Goal: Information Seeking & Learning: Learn about a topic

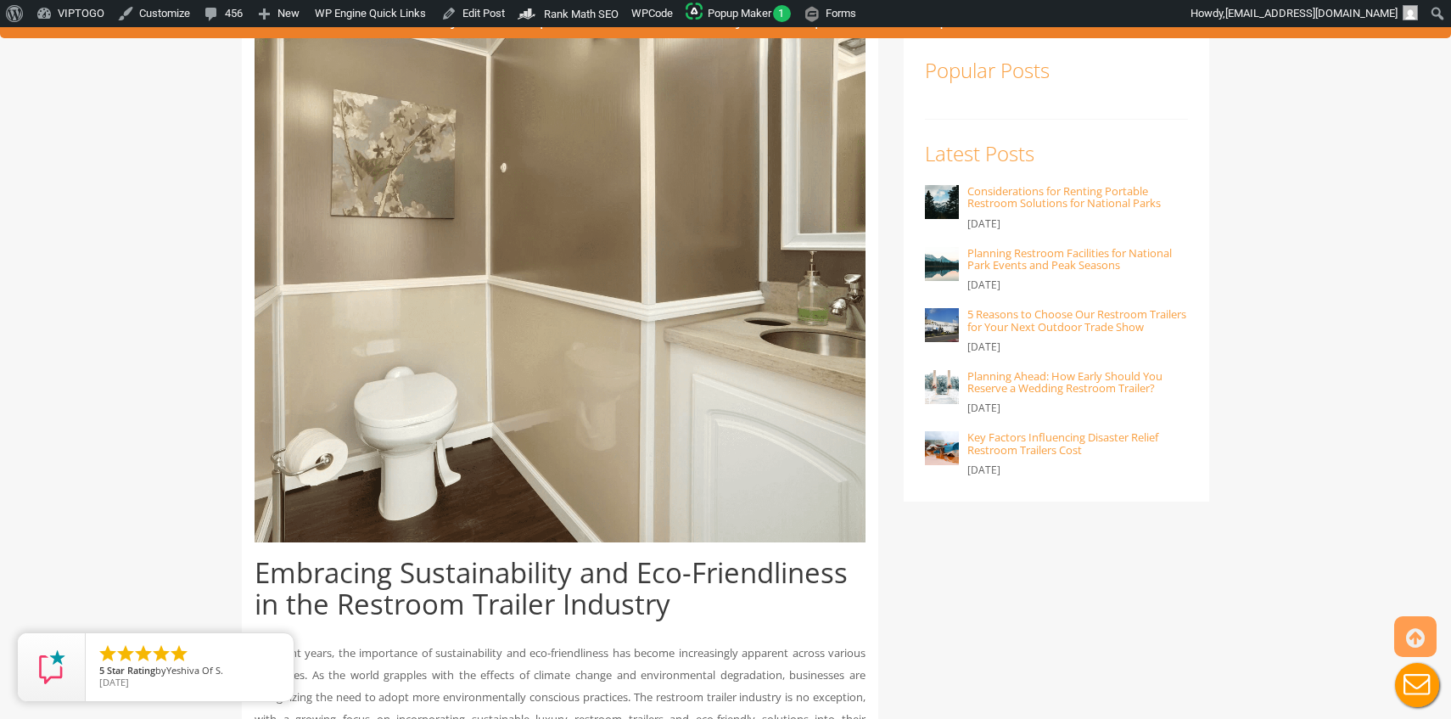
scroll to position [457, 0]
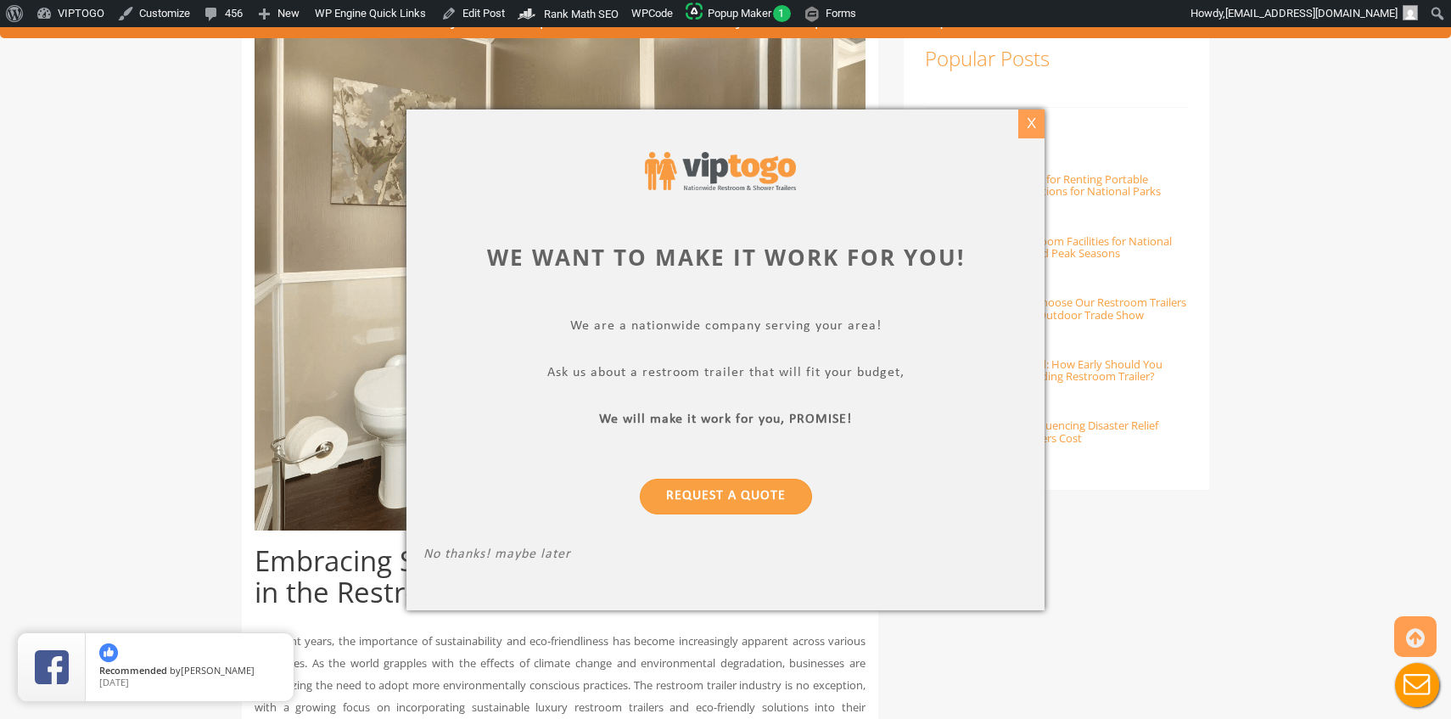
click at [1040, 120] on div "X" at bounding box center [1031, 123] width 26 height 29
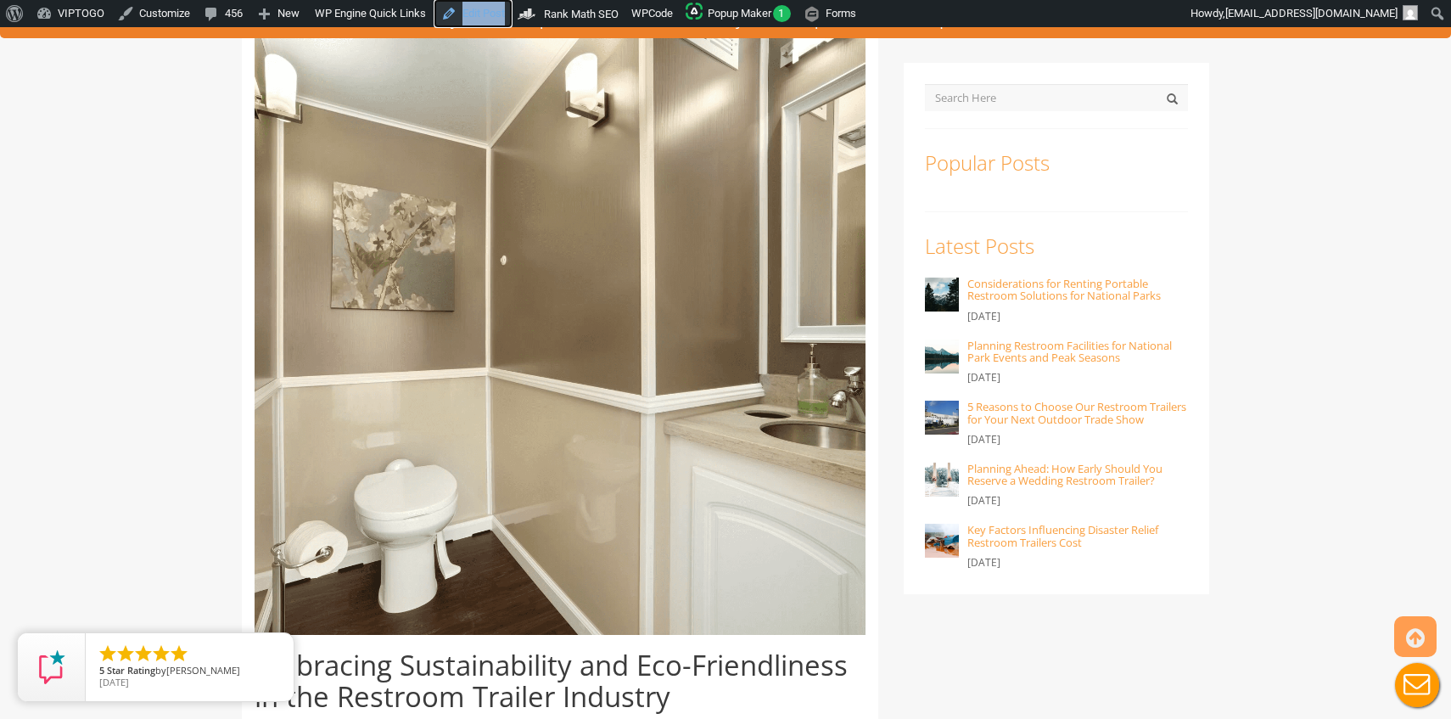
scroll to position [355, 0]
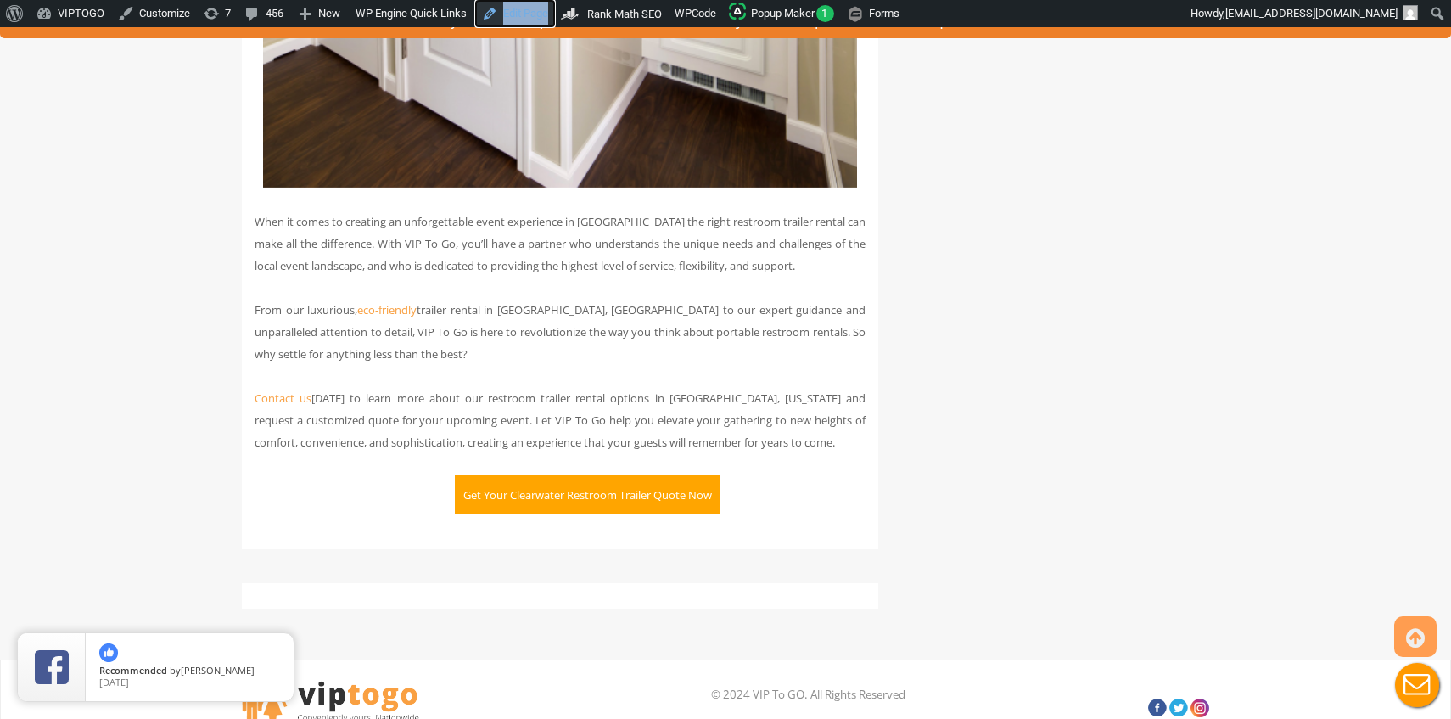
scroll to position [4178, 0]
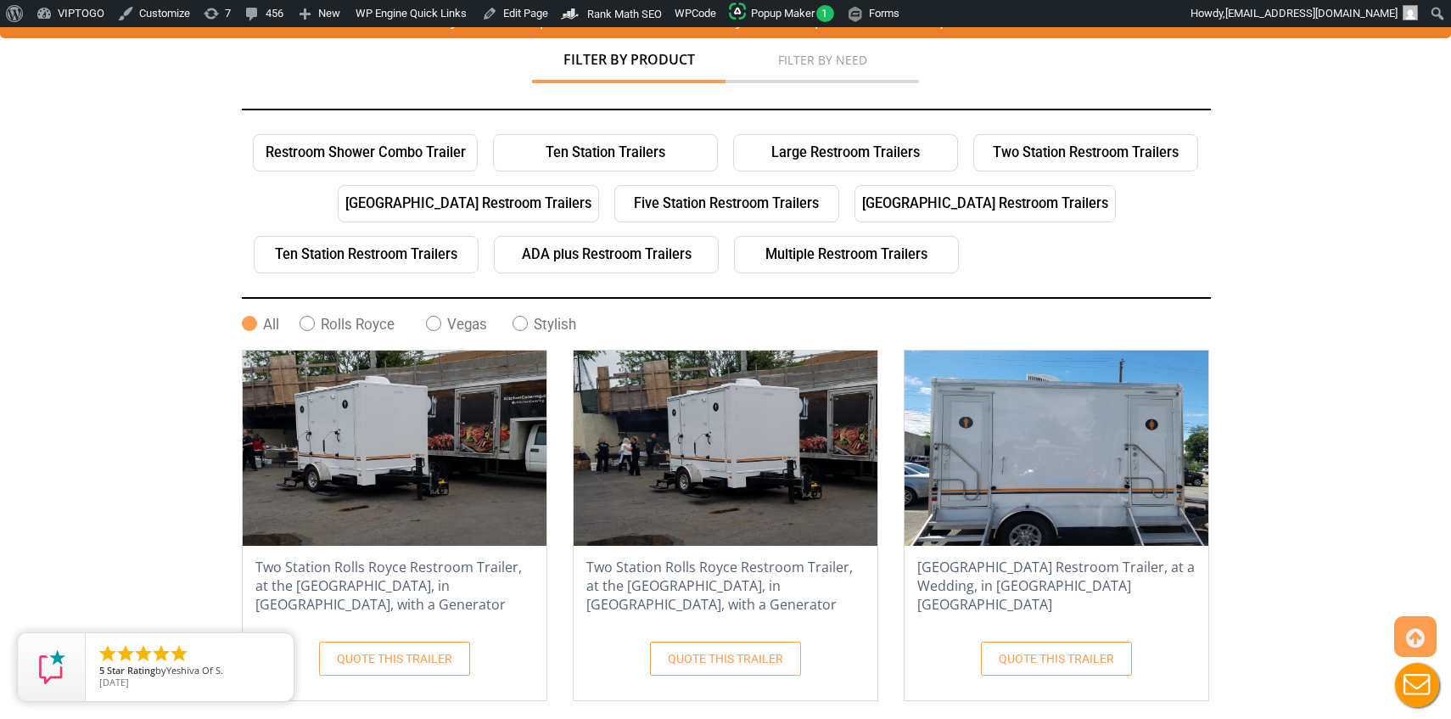
scroll to position [307, 0]
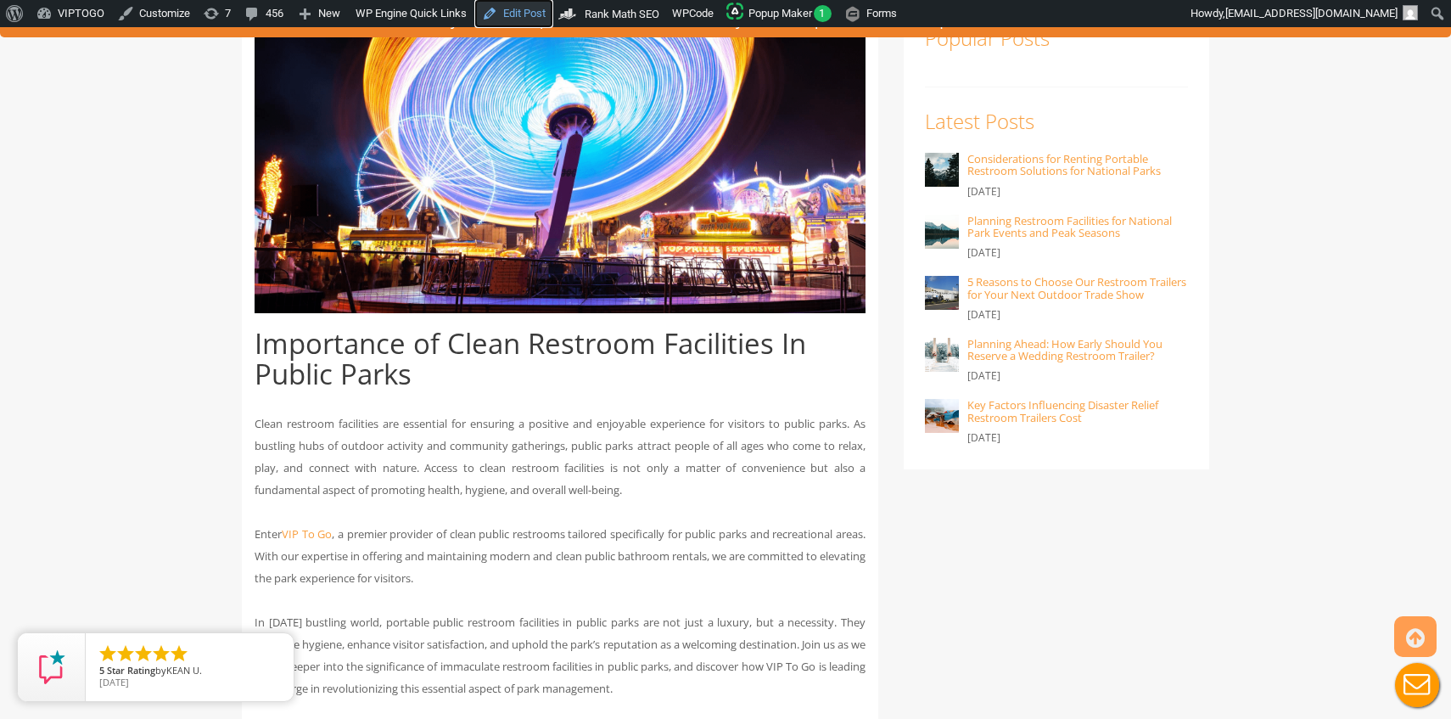
scroll to position [218, 0]
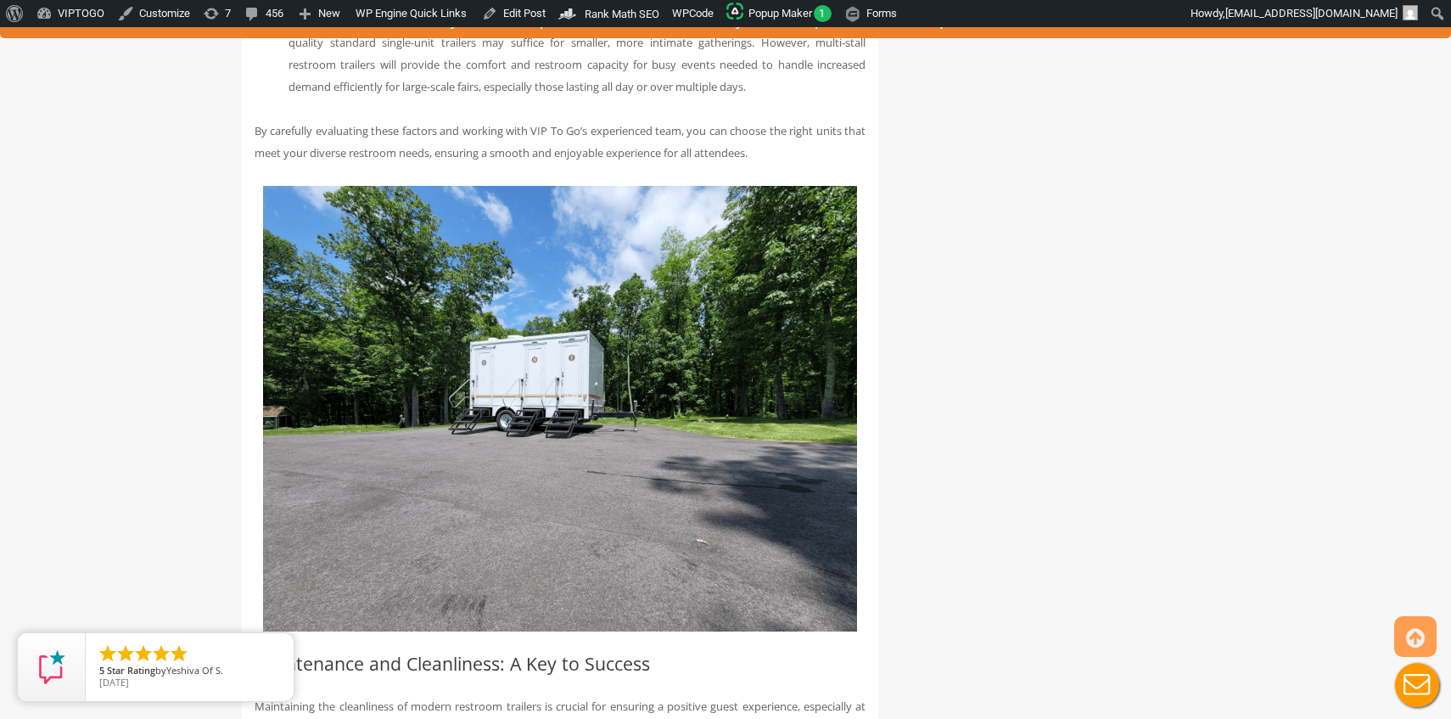
scroll to position [3463, 0]
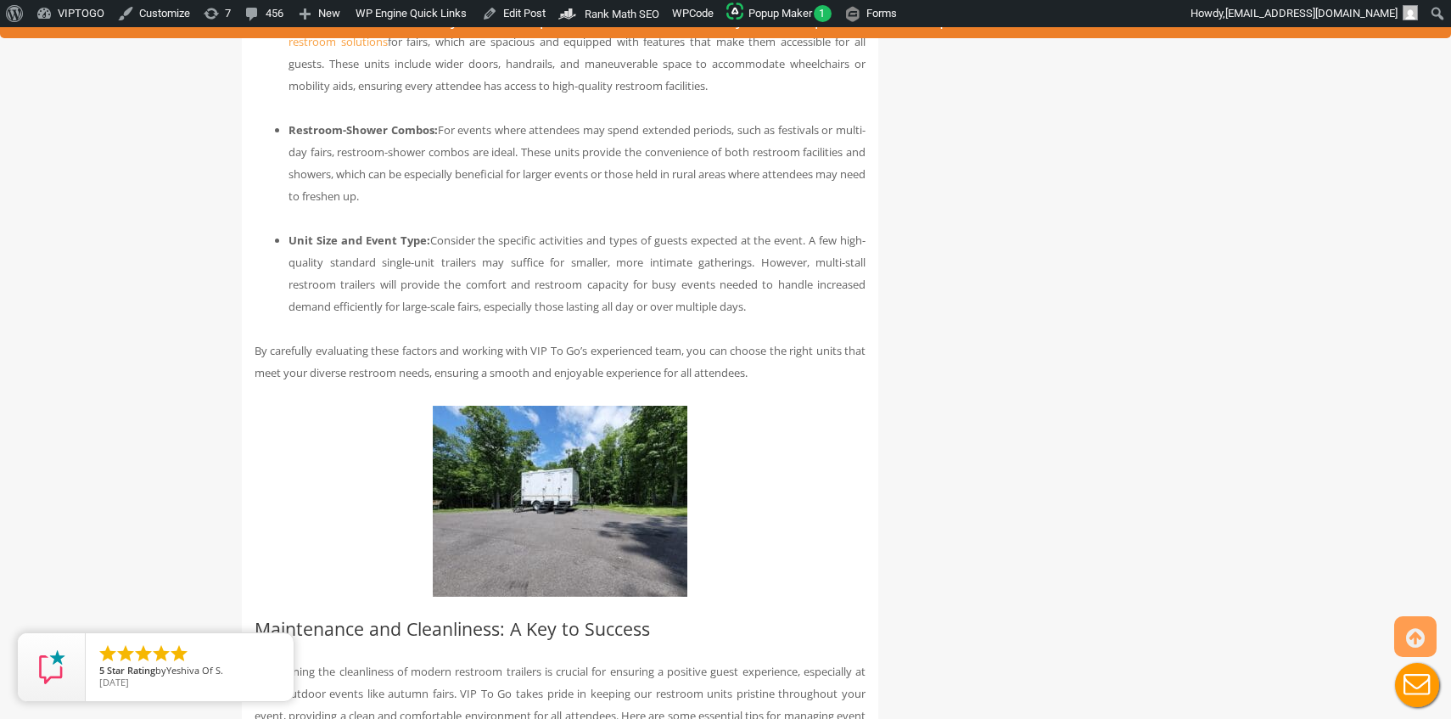
scroll to position [3242, 0]
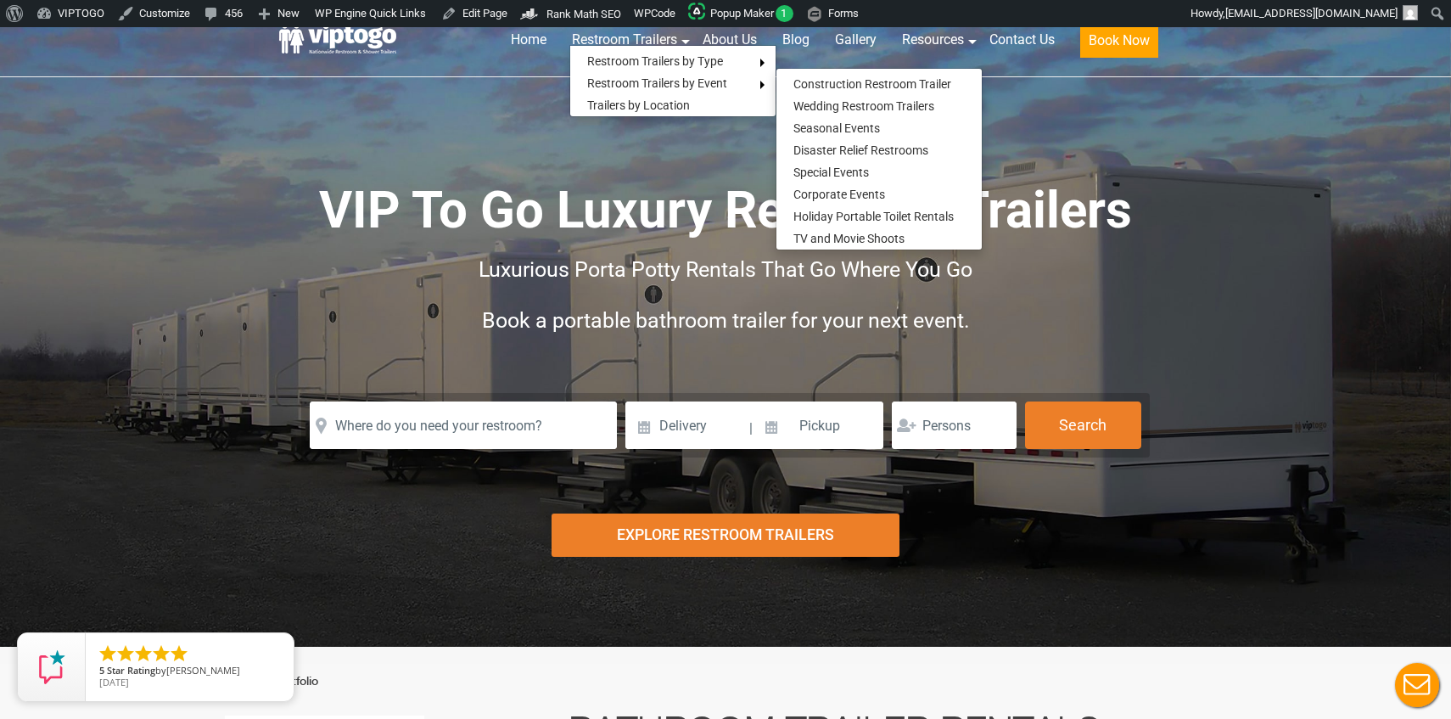
click at [629, 267] on span "Luxurious Porta Potty Rentals That Go Where You Go" at bounding box center [725, 269] width 494 height 25
